Goal: Task Accomplishment & Management: Manage account settings

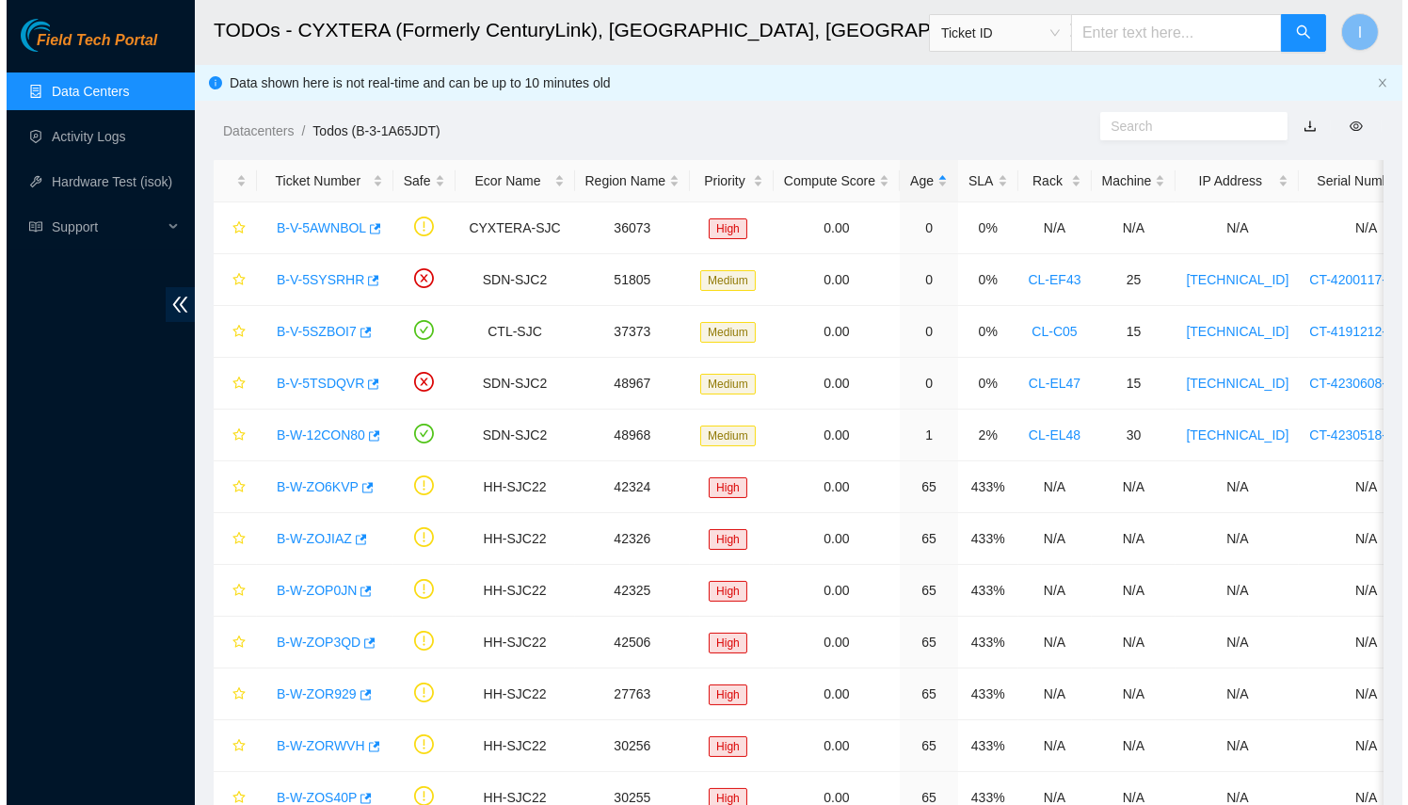
scroll to position [272, 0]
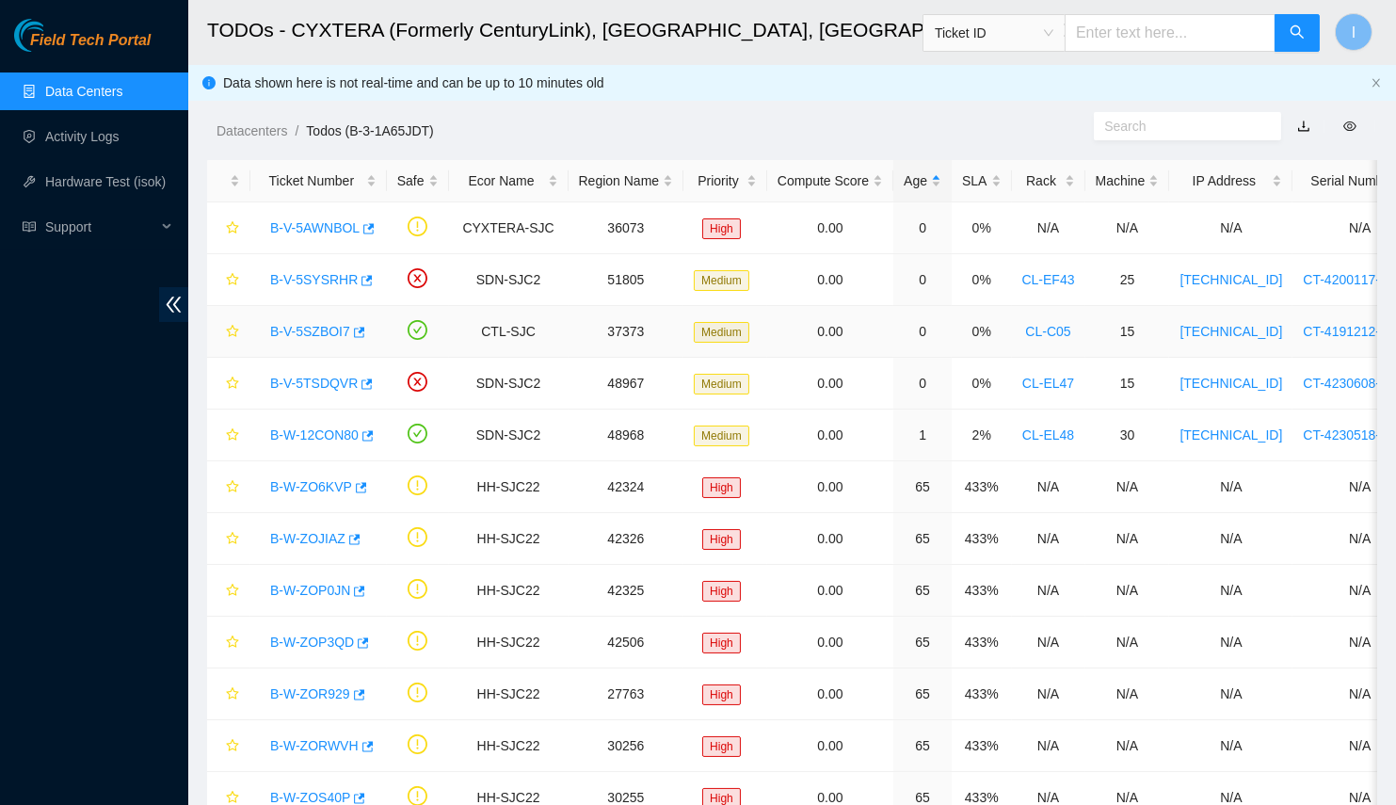
click at [292, 333] on link "B-V-5SZBOI7" at bounding box center [310, 331] width 80 height 15
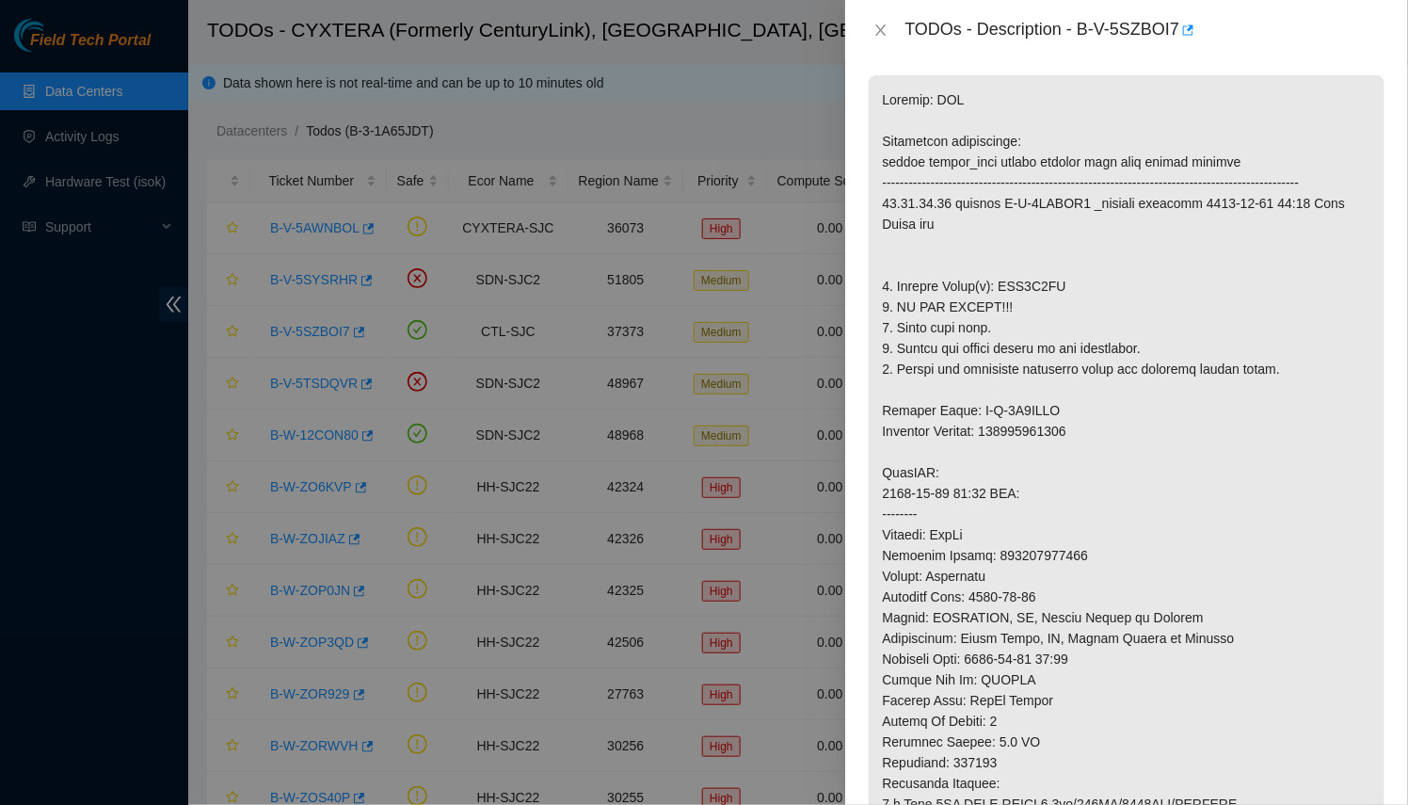
scroll to position [210, 0]
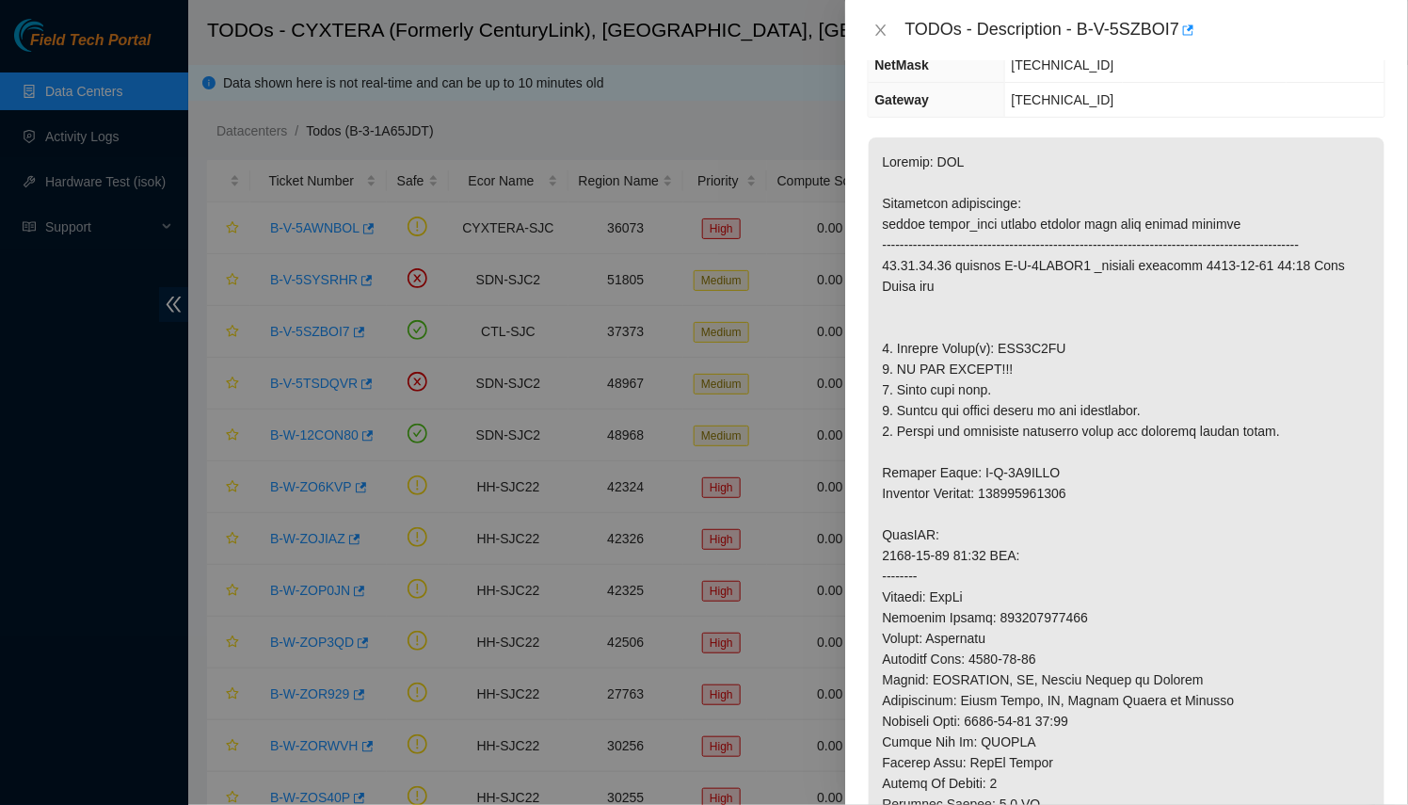
click at [889, 39] on div "TODOs - Description - B-V-5SZBOI7" at bounding box center [1127, 30] width 518 height 30
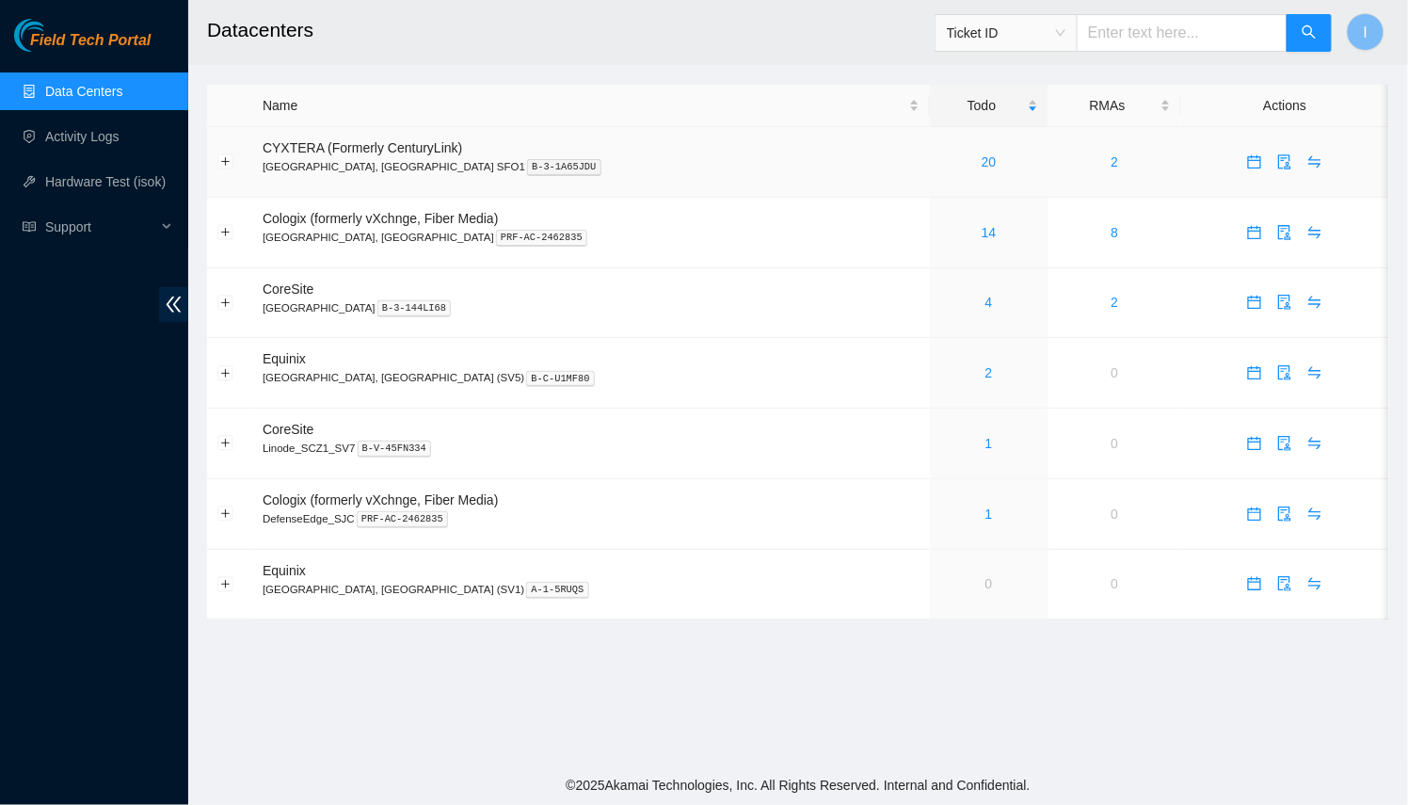
click at [940, 159] on div "20" at bounding box center [989, 162] width 98 height 21
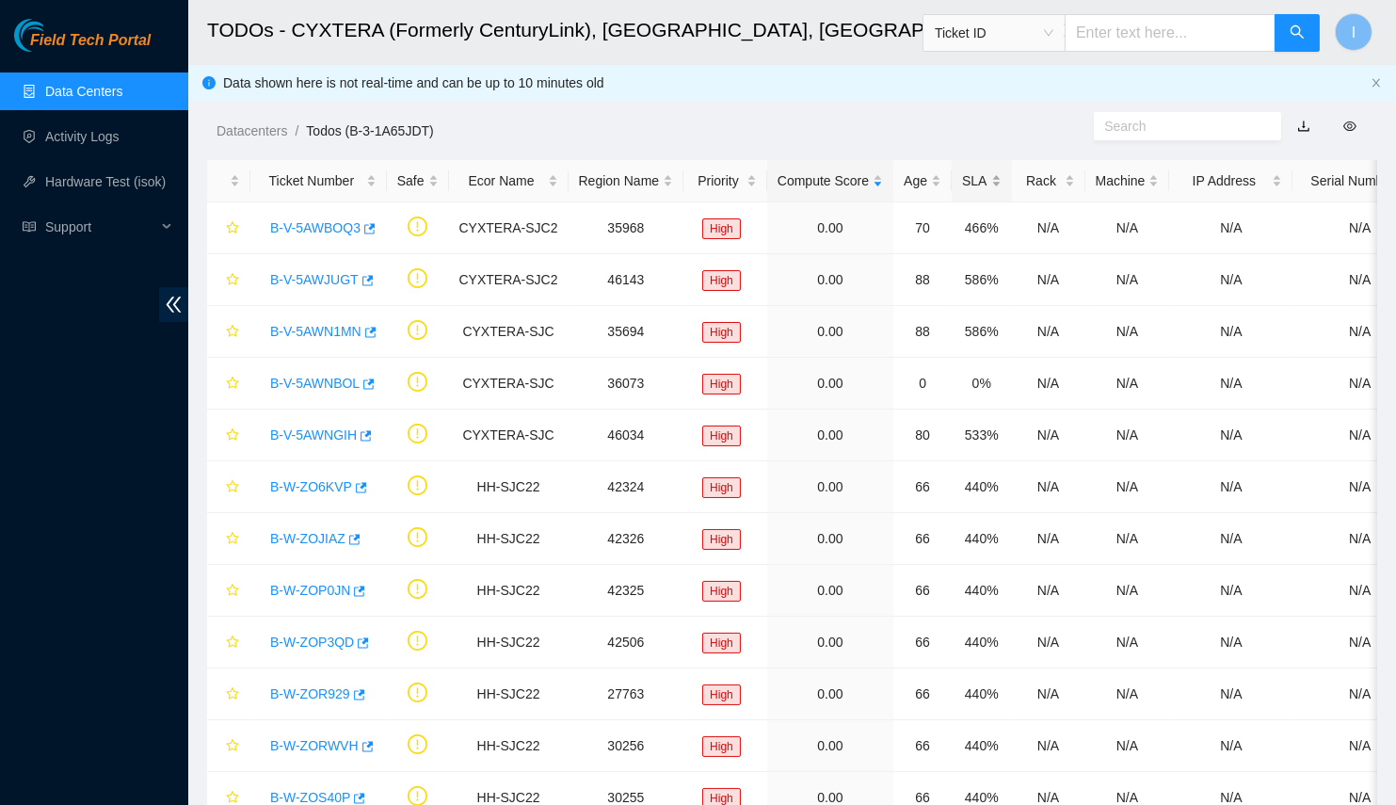
click at [983, 184] on div "SLA" at bounding box center [981, 180] width 39 height 21
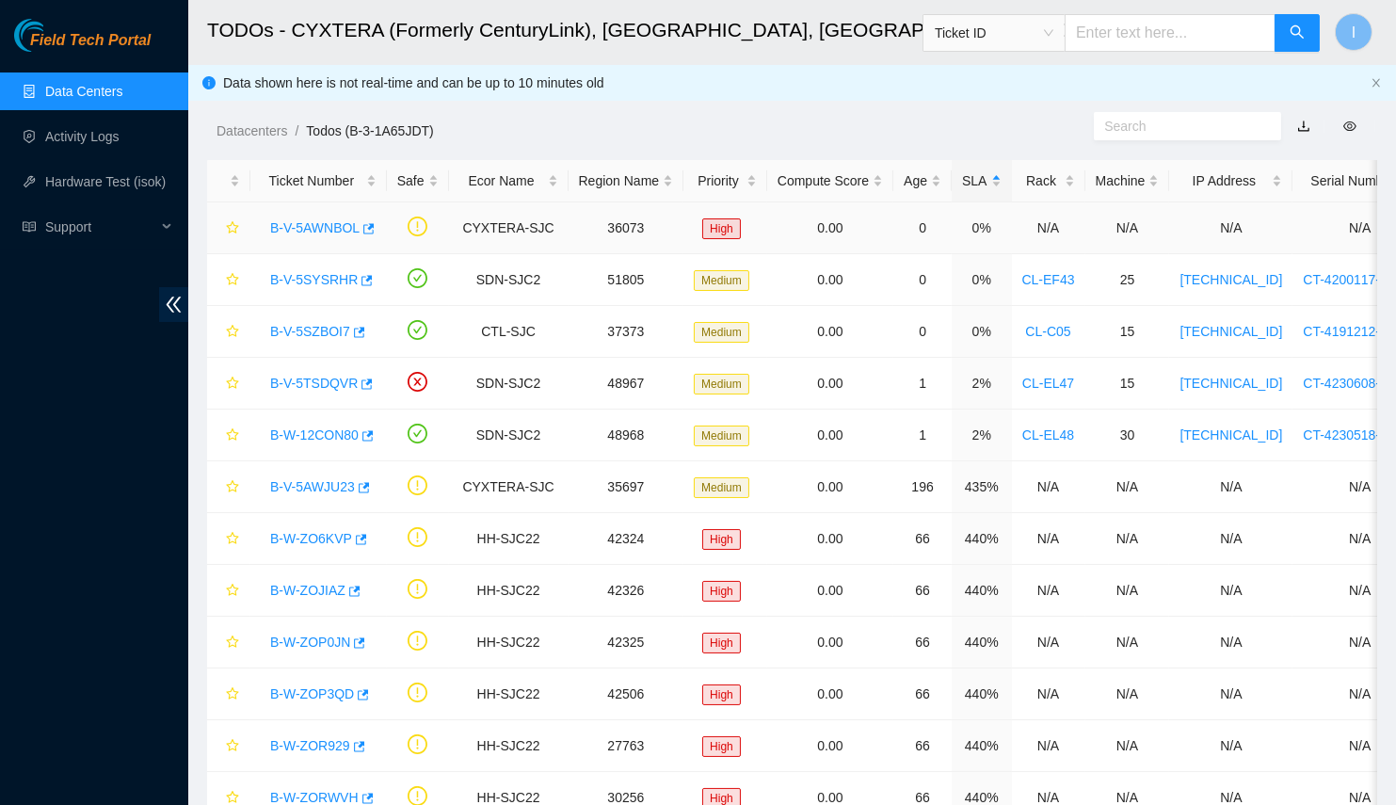
click at [270, 220] on link "B-V-5AWNBOL" at bounding box center [314, 227] width 89 height 15
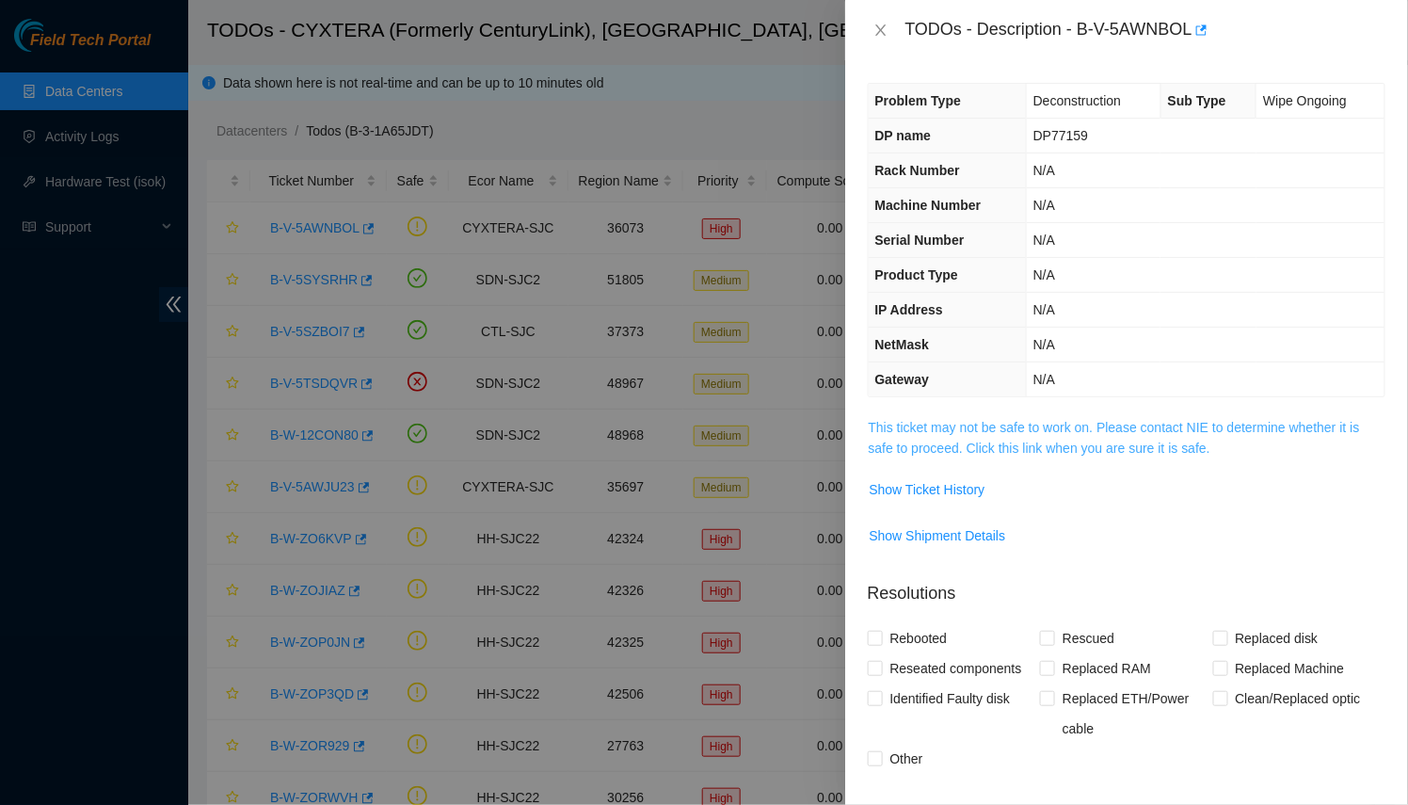
click at [980, 431] on link "This ticket may not be safe to work on. Please contact NIE to determine whether…" at bounding box center [1114, 438] width 491 height 36
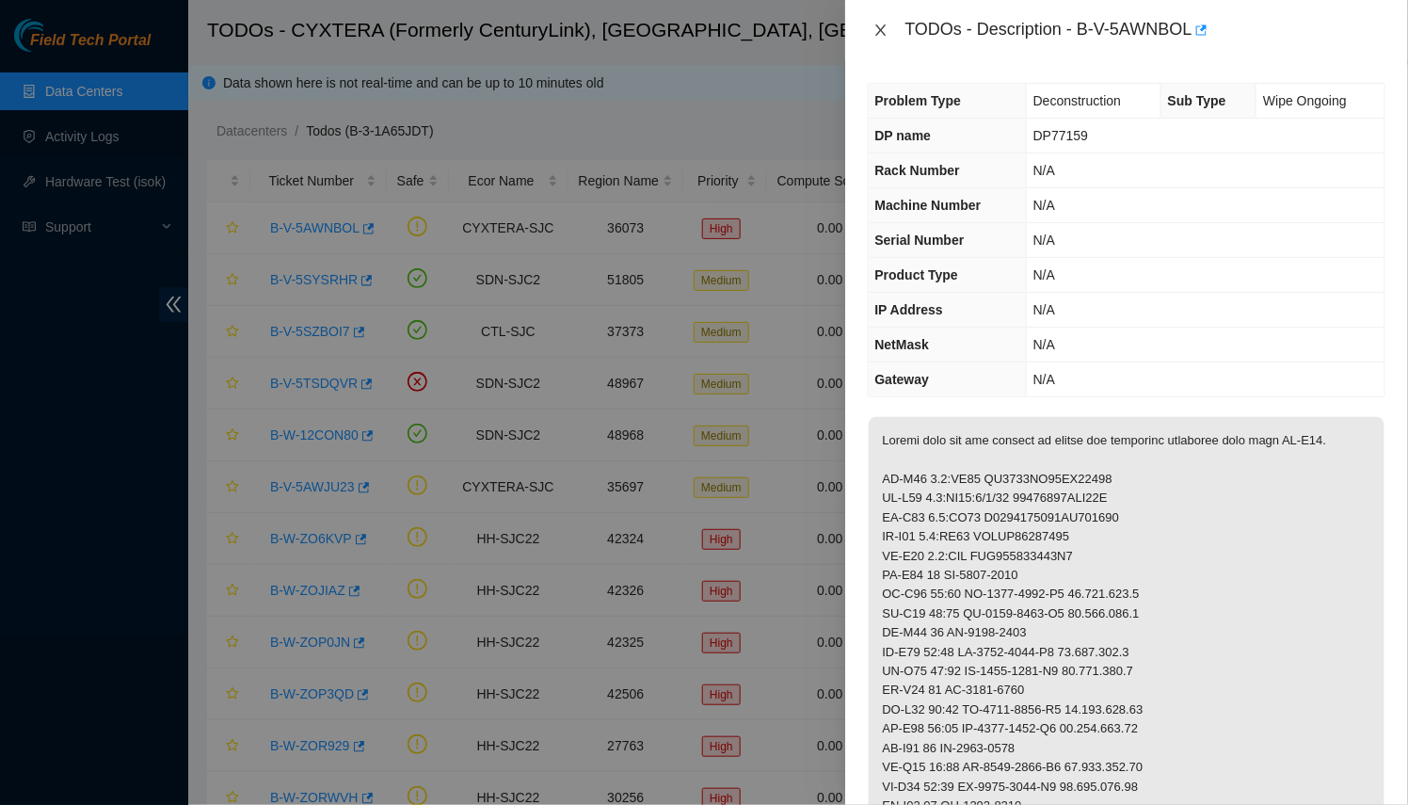
click at [882, 33] on icon "close" at bounding box center [881, 30] width 15 height 15
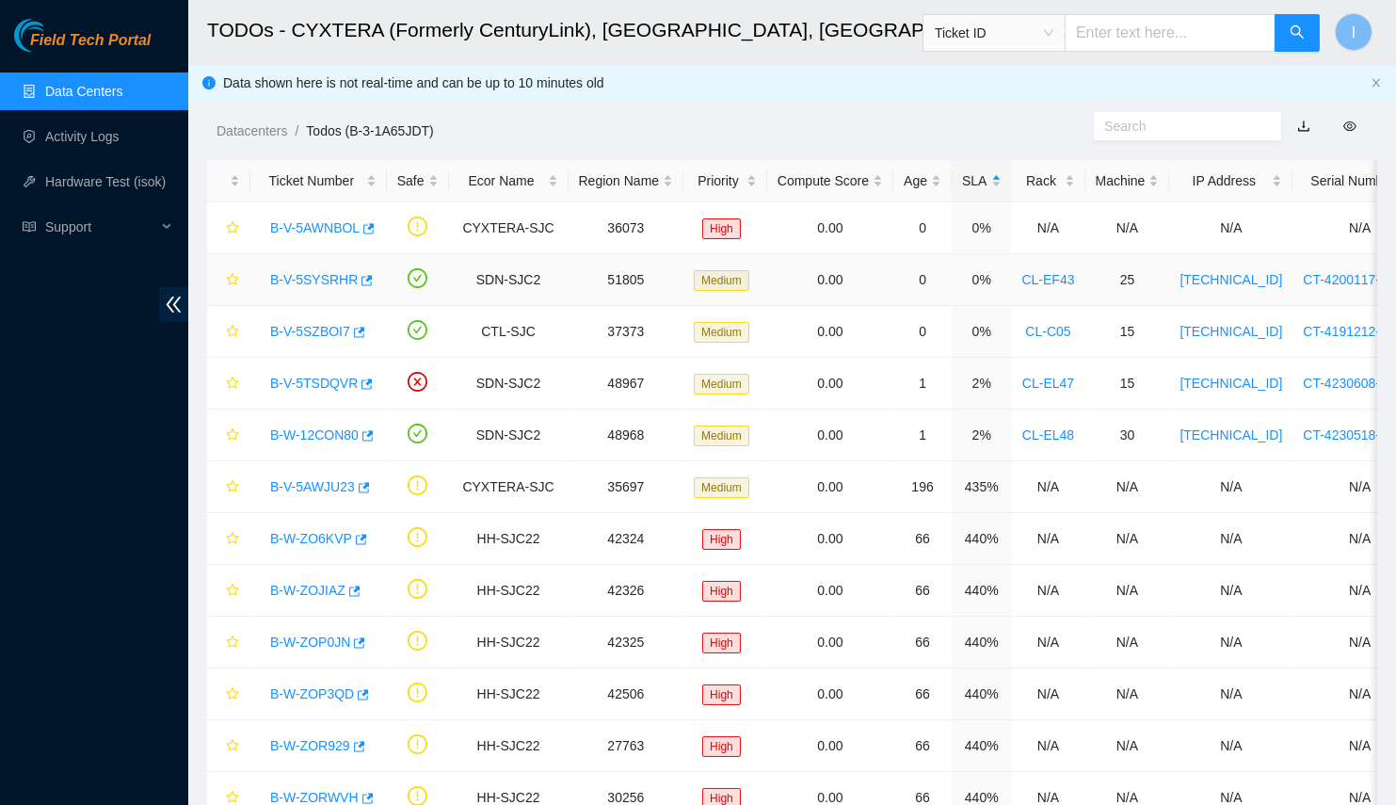
click at [312, 281] on link "B-V-5SYSRHR" at bounding box center [314, 279] width 88 height 15
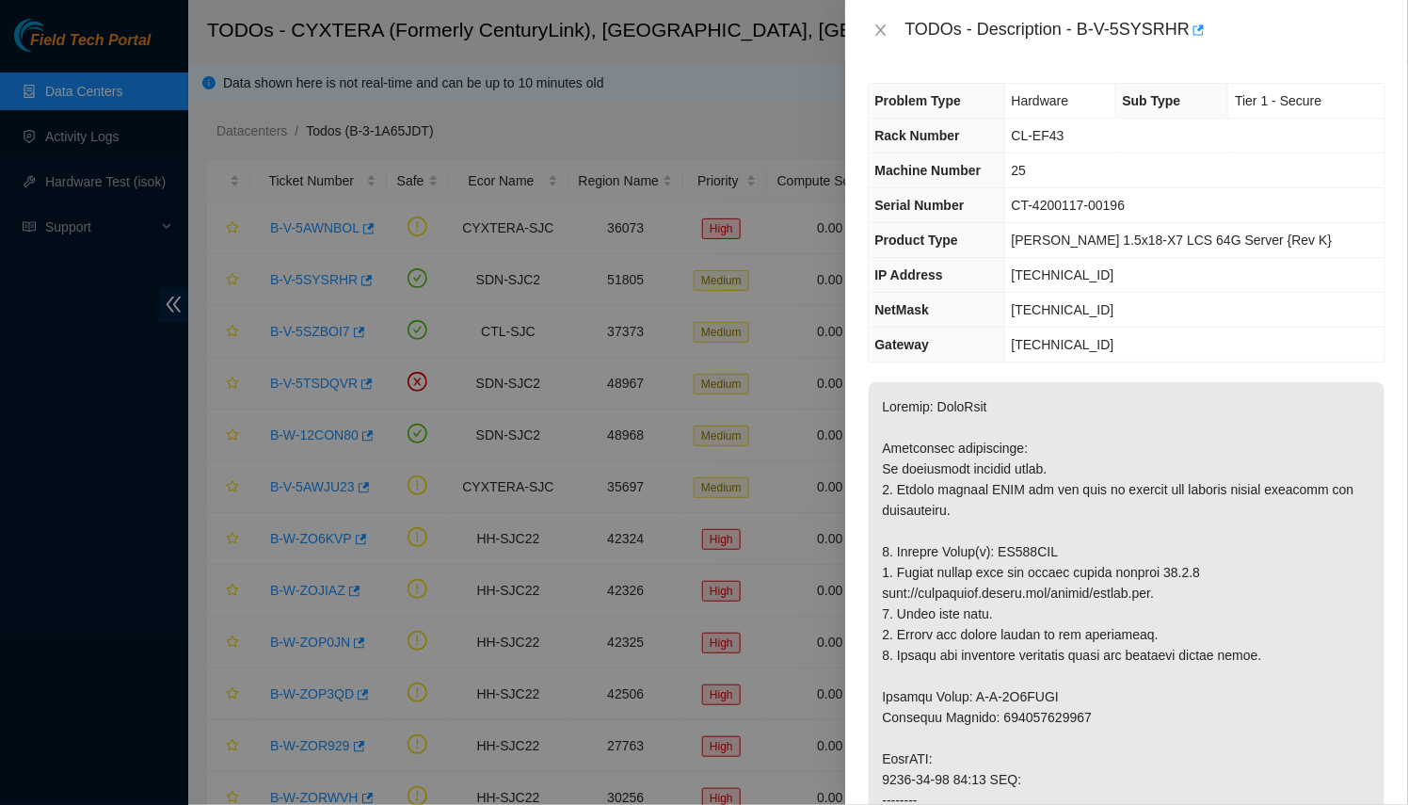
click at [866, 30] on div "TODOs - Description - B-V-5SYSRHR" at bounding box center [1126, 30] width 563 height 60
click at [889, 28] on button "Close" at bounding box center [881, 31] width 26 height 18
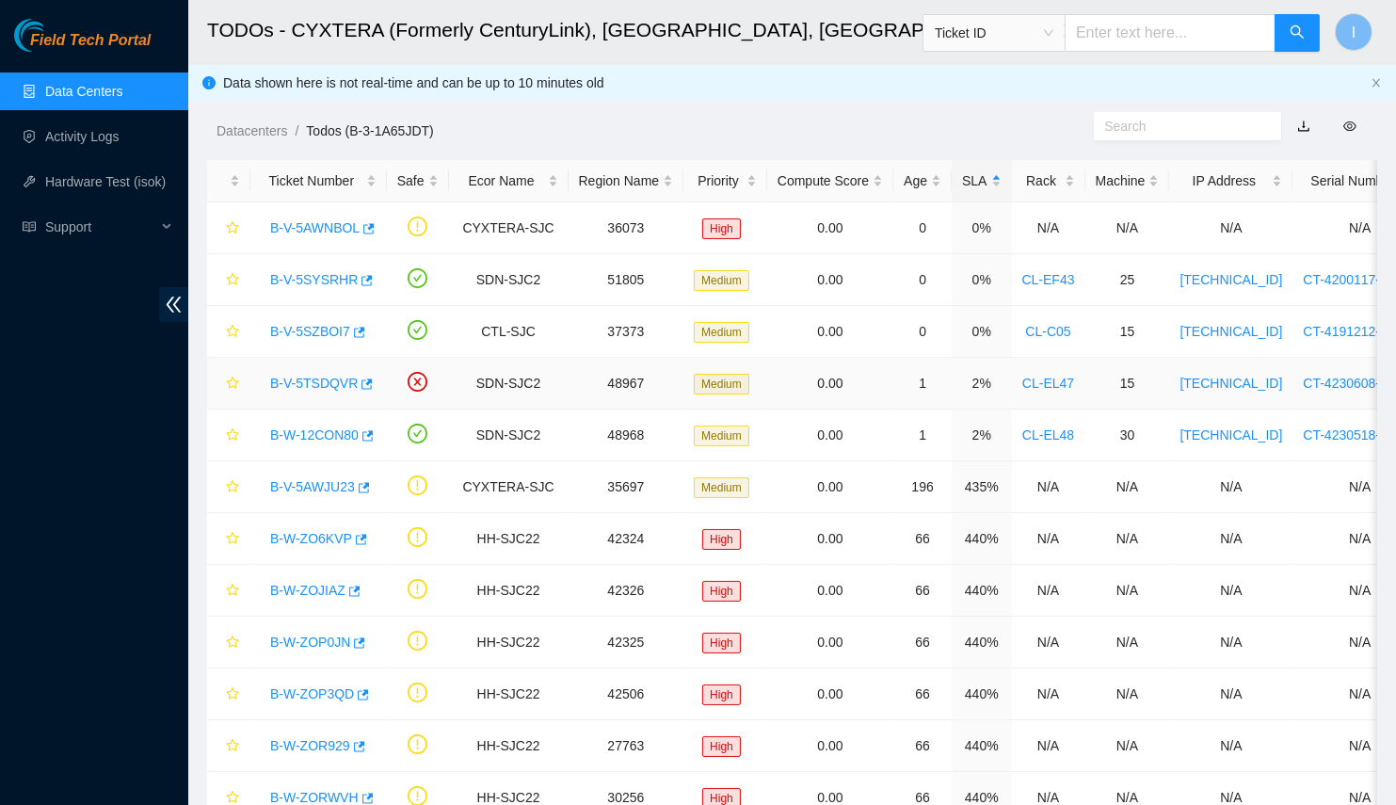
click at [296, 382] on link "B-V-5TSDQVR" at bounding box center [314, 383] width 88 height 15
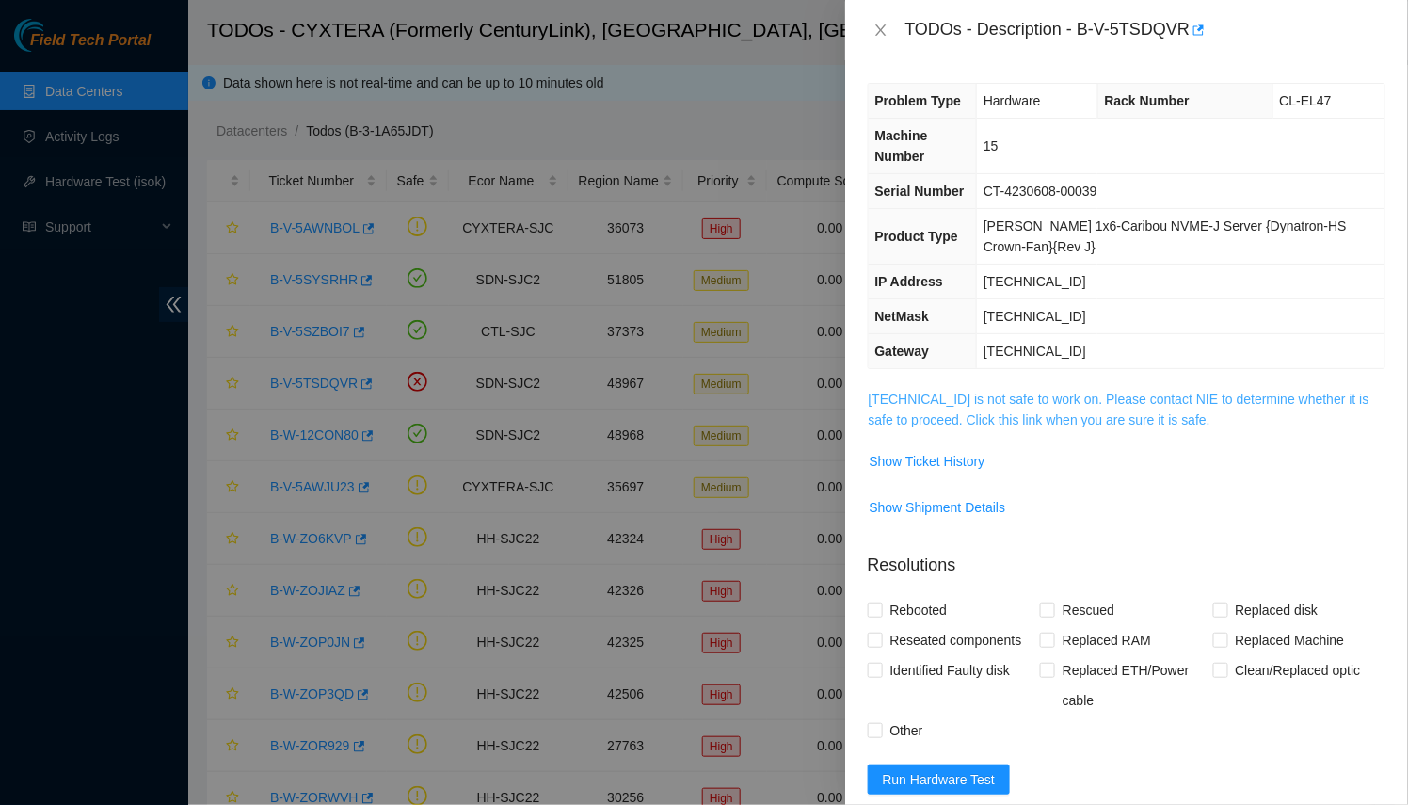
click at [901, 395] on link "23.216.0.82 is not safe to work on. Please contact NIE to determine whether it …" at bounding box center [1119, 410] width 501 height 36
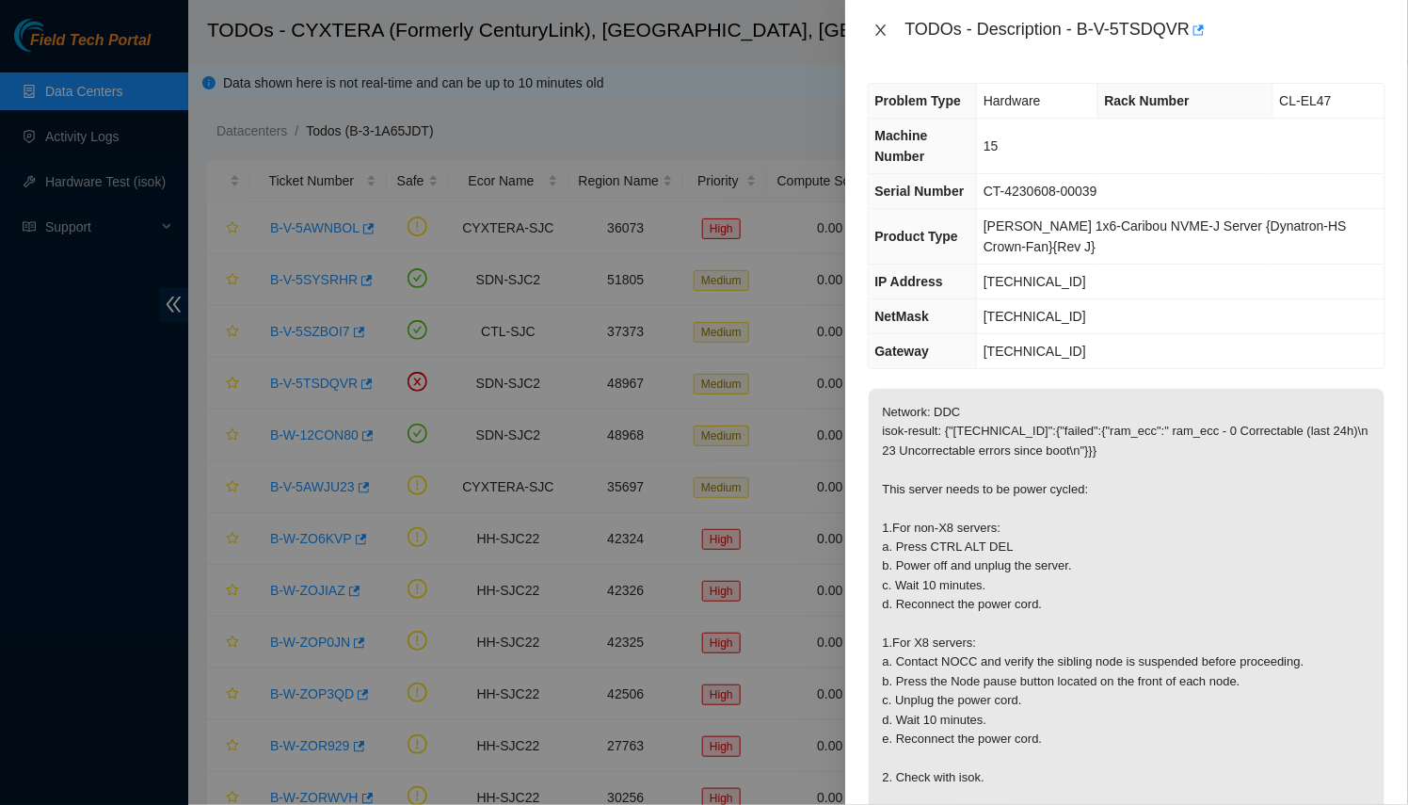
click at [881, 24] on icon "close" at bounding box center [881, 30] width 15 height 15
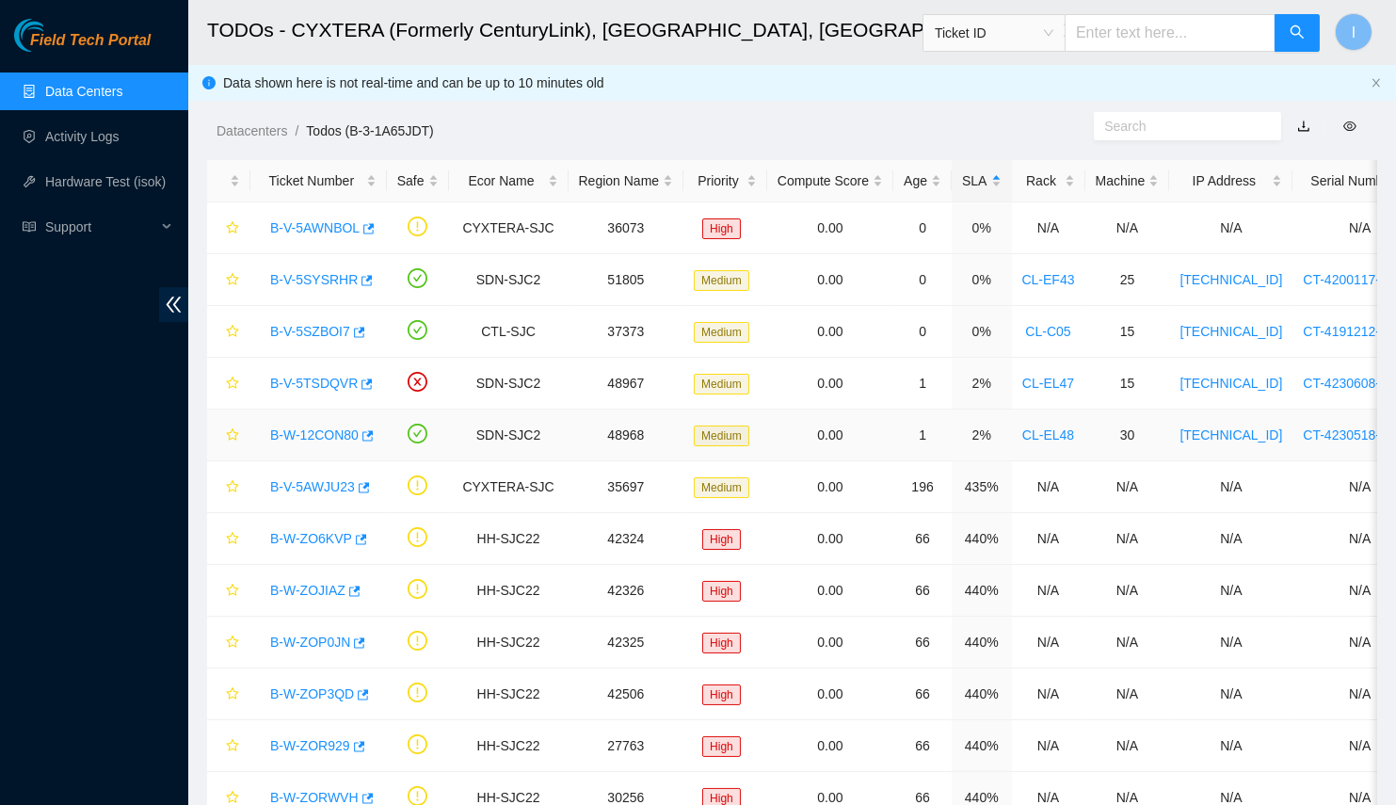
click at [290, 433] on link "B-W-12CON80" at bounding box center [314, 434] width 88 height 15
click at [314, 385] on link "B-V-5TSDQVR" at bounding box center [314, 383] width 88 height 15
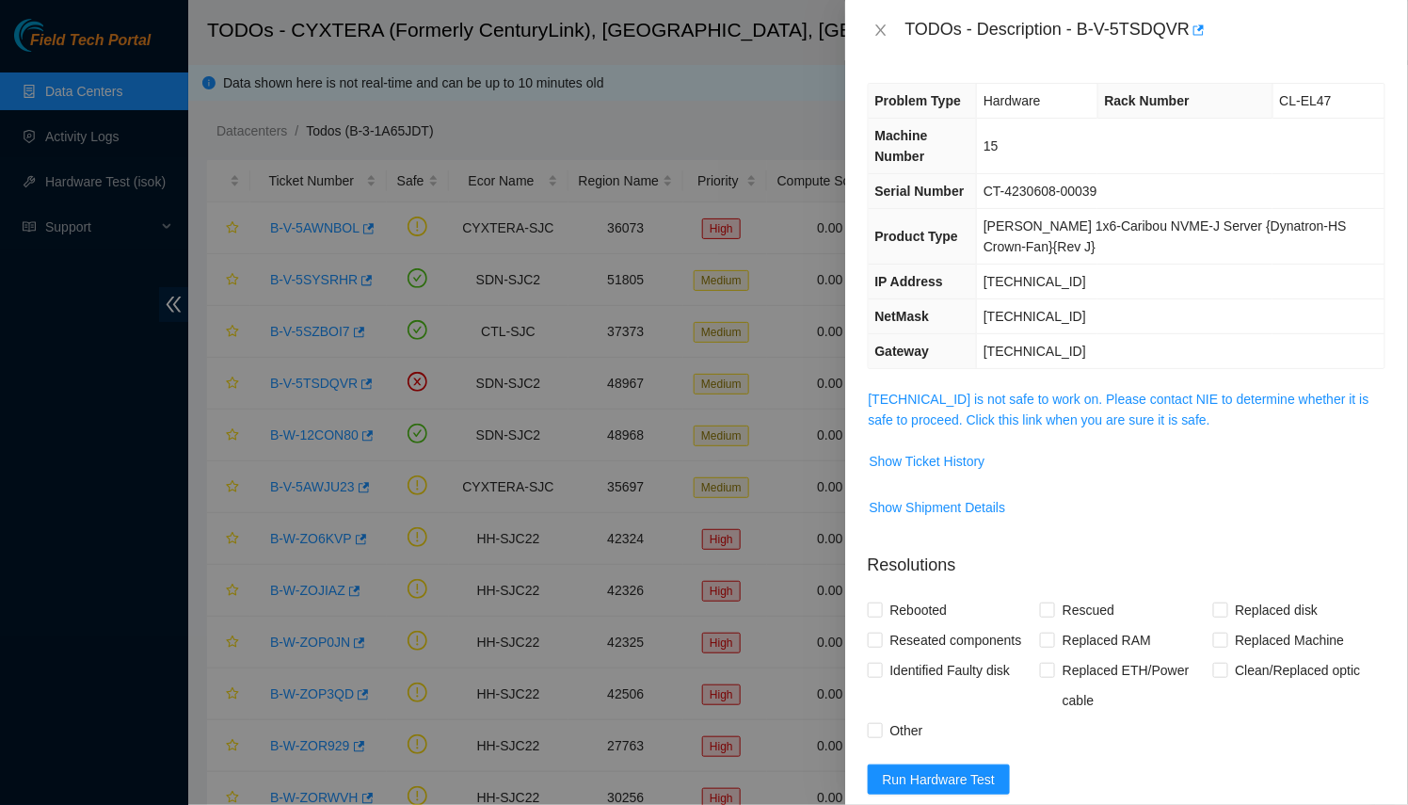
click at [957, 406] on span "23.216.0.82 is not safe to work on. Please contact NIE to determine whether it …" at bounding box center [1127, 409] width 516 height 41
click at [955, 423] on link "23.216.0.82 is not safe to work on. Please contact NIE to determine whether it …" at bounding box center [1119, 410] width 501 height 36
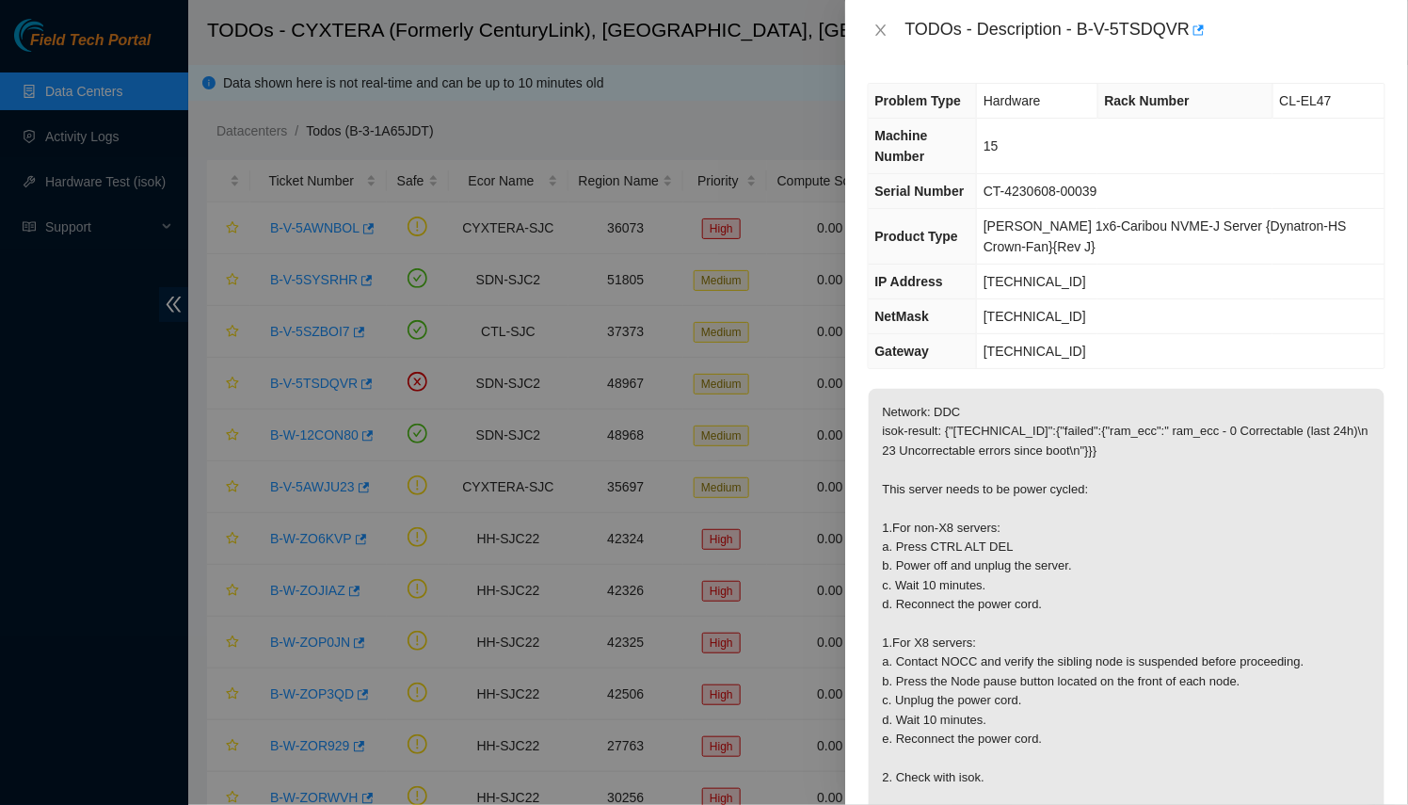
click at [519, 389] on div at bounding box center [704, 402] width 1408 height 805
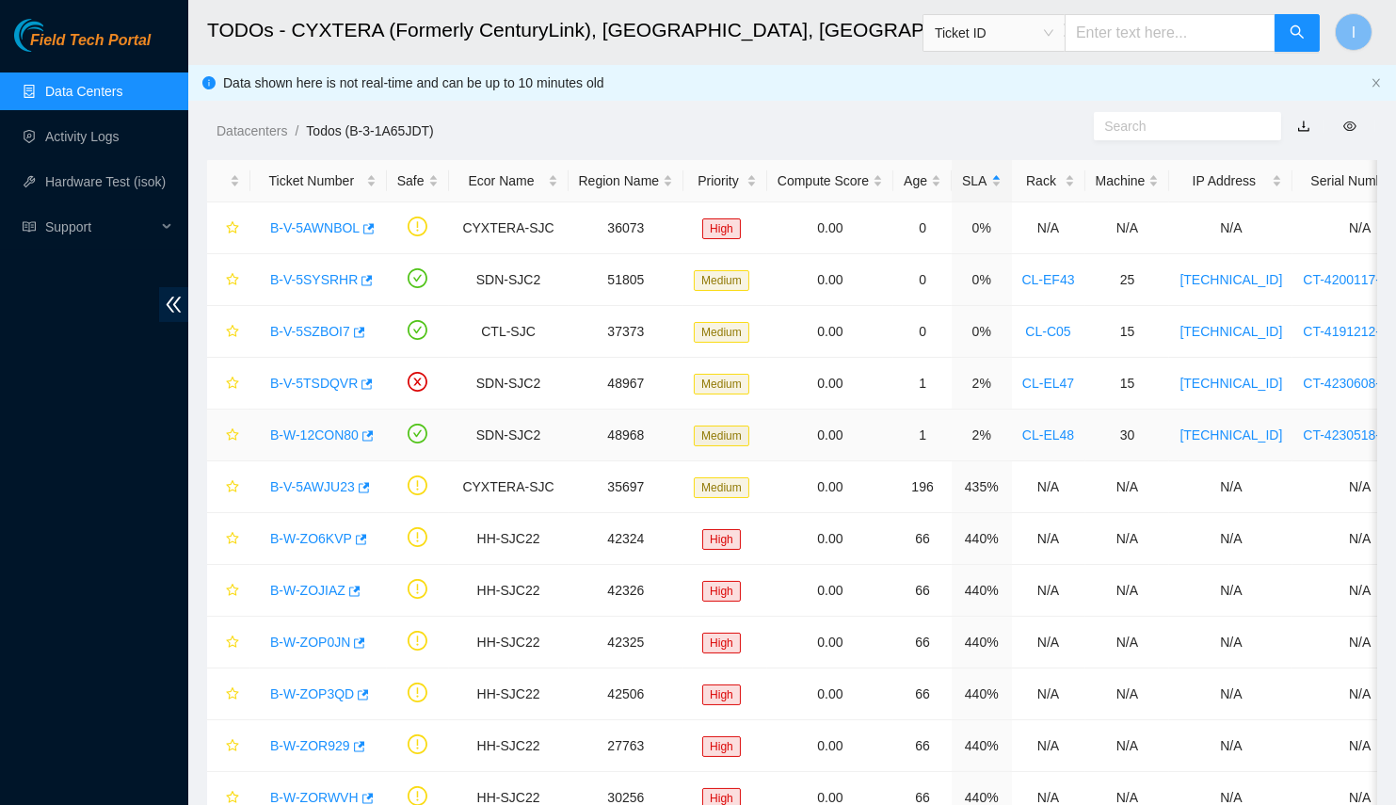
click at [300, 430] on link "B-W-12CON80" at bounding box center [314, 434] width 88 height 15
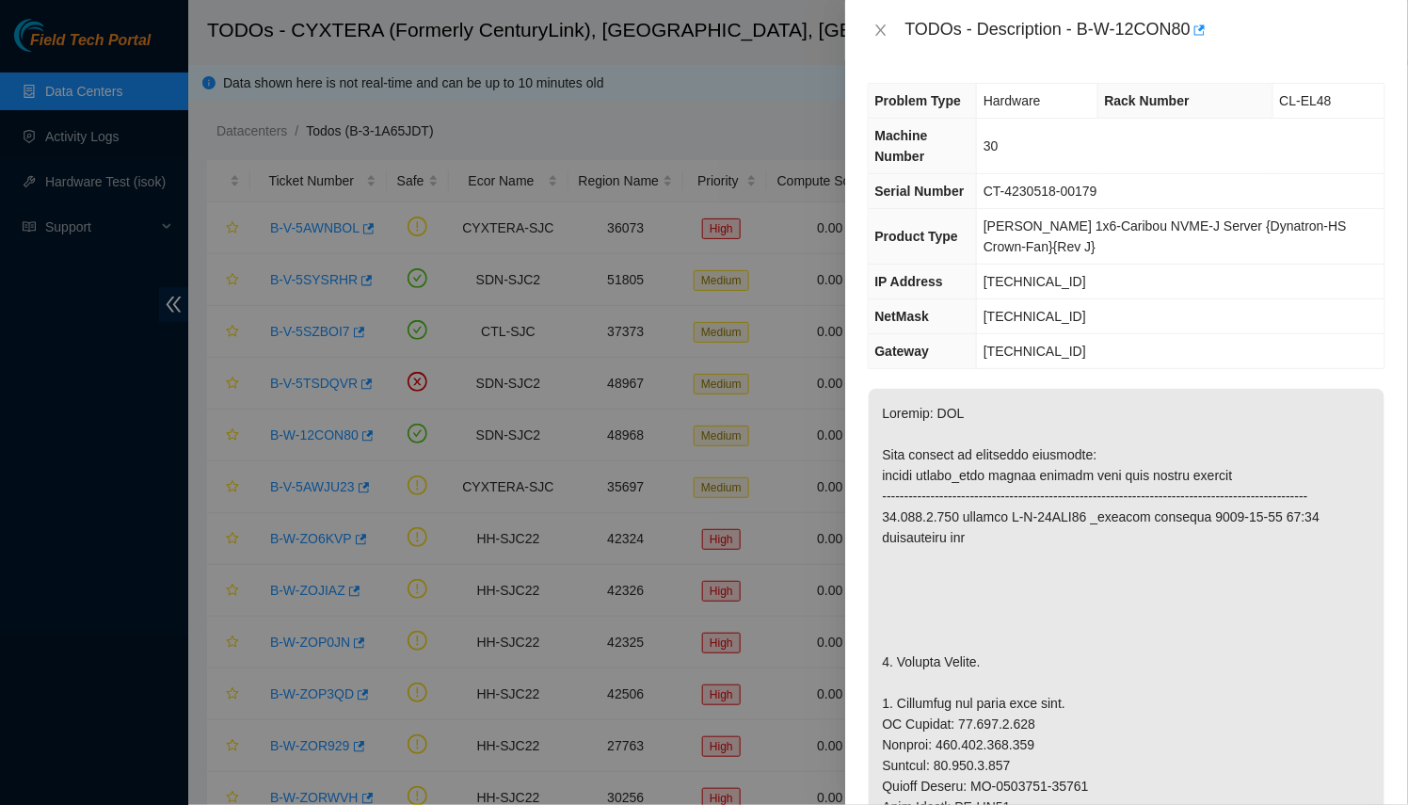
click at [426, 377] on div at bounding box center [704, 402] width 1408 height 805
